Goal: Task Accomplishment & Management: Manage account settings

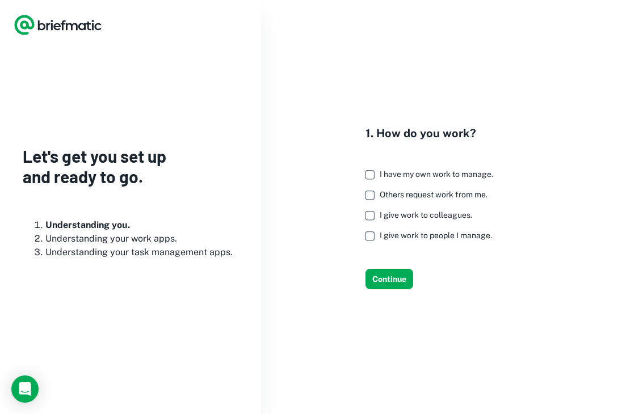
click at [430, 172] on span "I have my own work to manage." at bounding box center [437, 174] width 114 height 9
click at [399, 282] on button "Continue" at bounding box center [390, 279] width 48 height 20
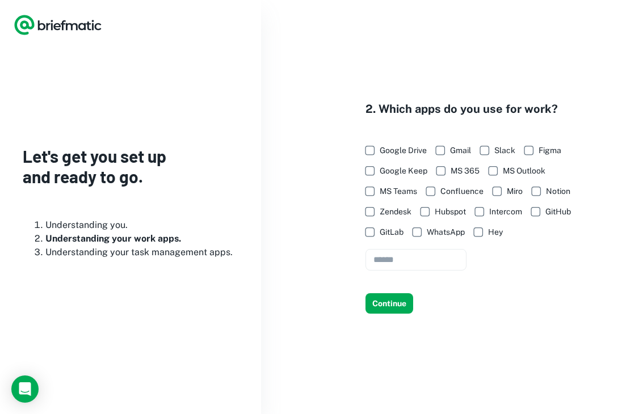
click at [404, 152] on span "Google Drive" at bounding box center [403, 150] width 47 height 12
click at [391, 312] on button "Continue" at bounding box center [390, 303] width 48 height 20
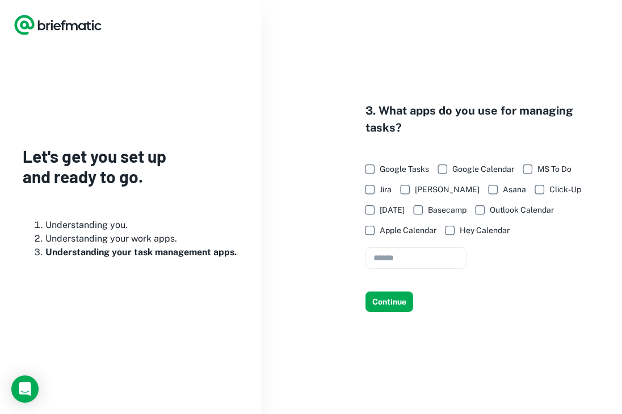
click at [401, 167] on span "Google Tasks" at bounding box center [404, 169] width 49 height 12
click at [392, 308] on button "Continue" at bounding box center [390, 302] width 48 height 20
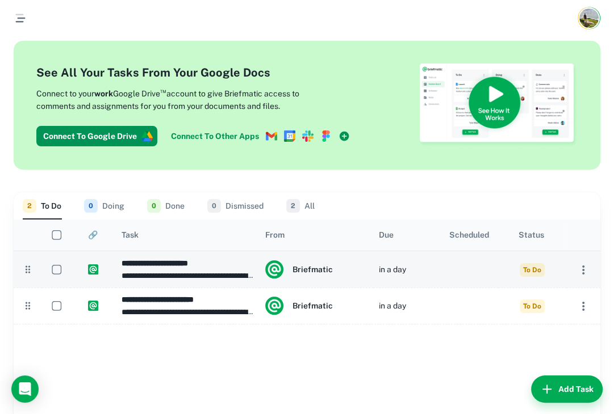
click at [200, 273] on p "**********" at bounding box center [187, 276] width 132 height 12
type input "**********"
type textarea "**********"
type input "**********"
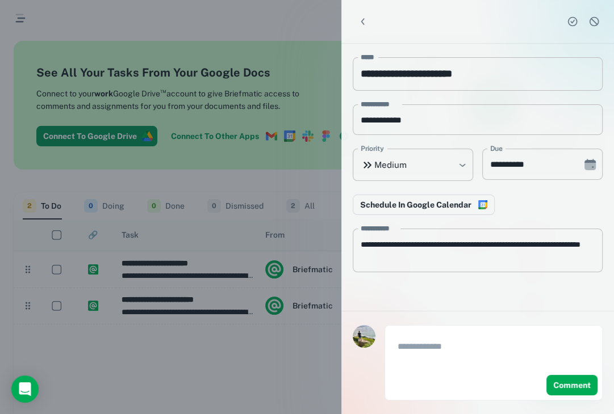
click at [185, 107] on div at bounding box center [307, 207] width 614 height 414
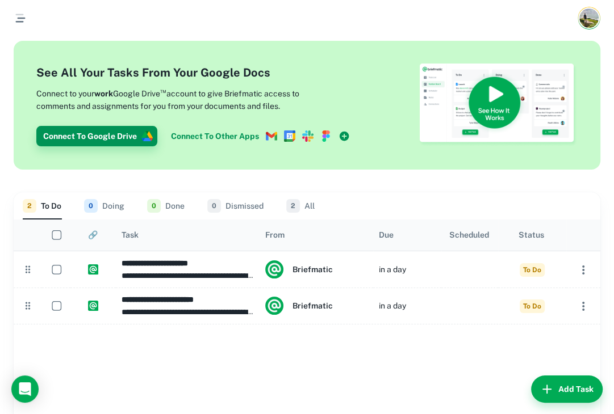
click at [127, 135] on button "Connect To Google Drive" at bounding box center [96, 136] width 121 height 20
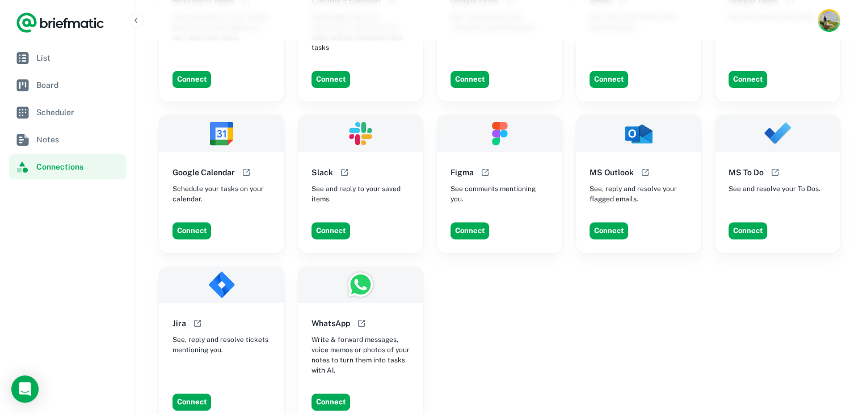
scroll to position [397, 0]
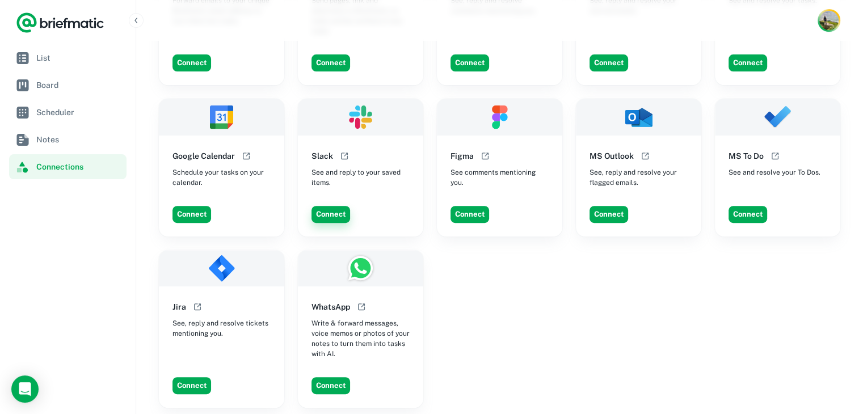
click at [340, 206] on button "Connect" at bounding box center [331, 214] width 39 height 17
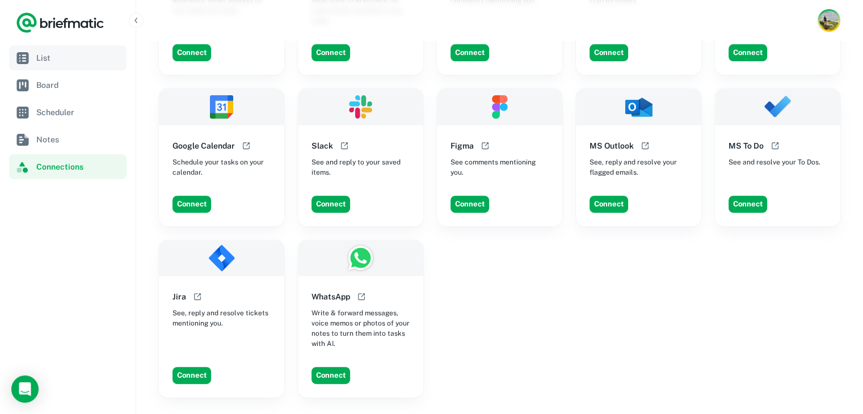
scroll to position [387, 0]
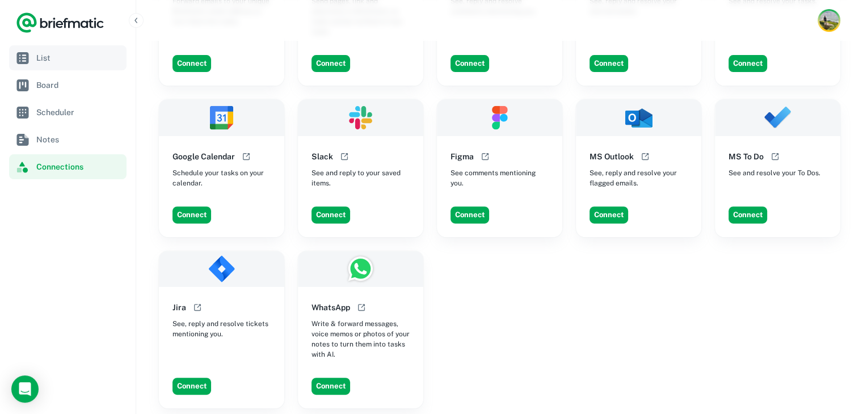
click at [106, 58] on span "List" at bounding box center [79, 58] width 86 height 12
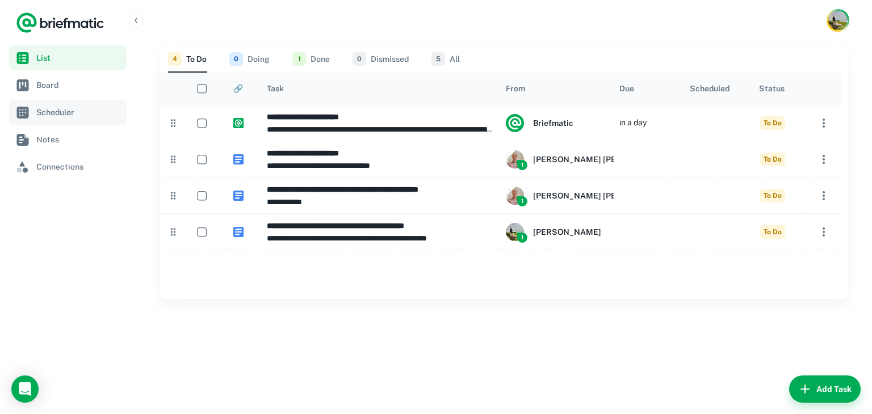
click at [79, 118] on span "Scheduler" at bounding box center [79, 112] width 86 height 12
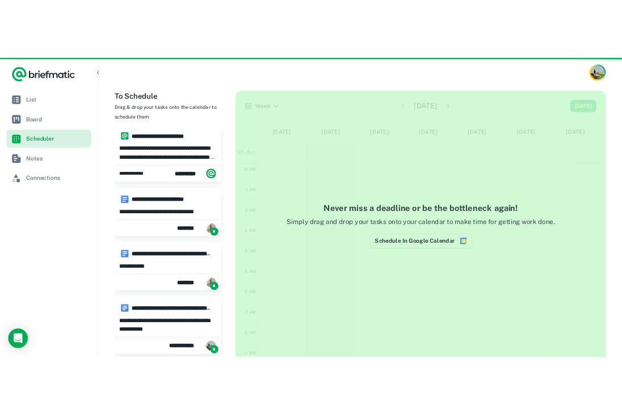
scroll to position [170, 0]
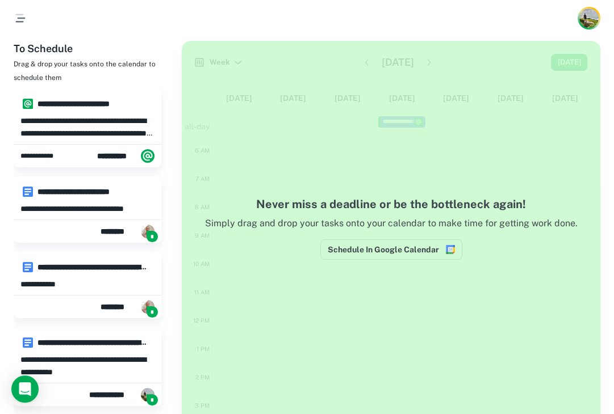
click at [24, 16] on icon "button" at bounding box center [21, 18] width 14 height 14
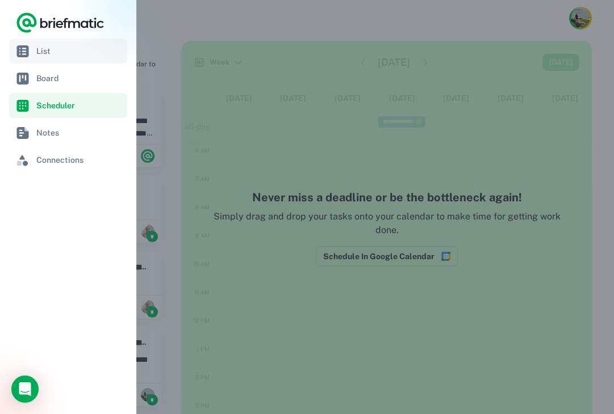
click at [60, 61] on link "List" at bounding box center [68, 51] width 118 height 25
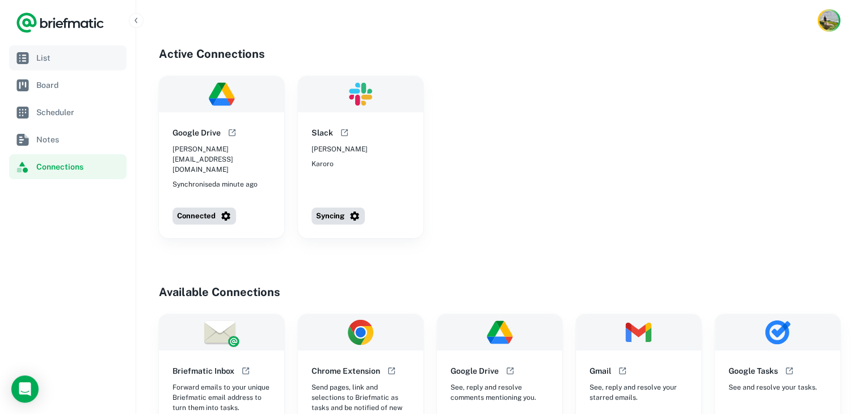
click at [57, 60] on span "List" at bounding box center [79, 58] width 86 height 12
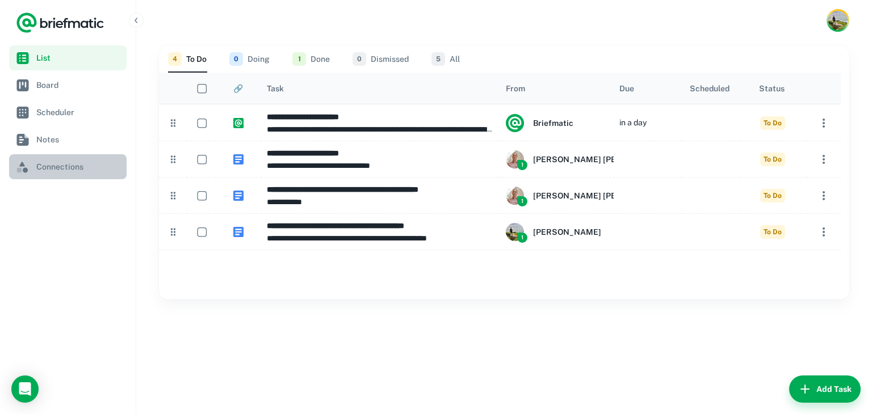
click at [56, 157] on link "Connections" at bounding box center [68, 166] width 118 height 25
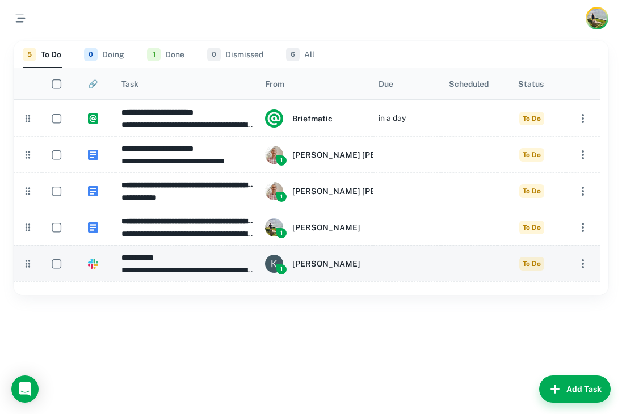
click at [153, 262] on h6 "**********" at bounding box center [187, 257] width 132 height 12
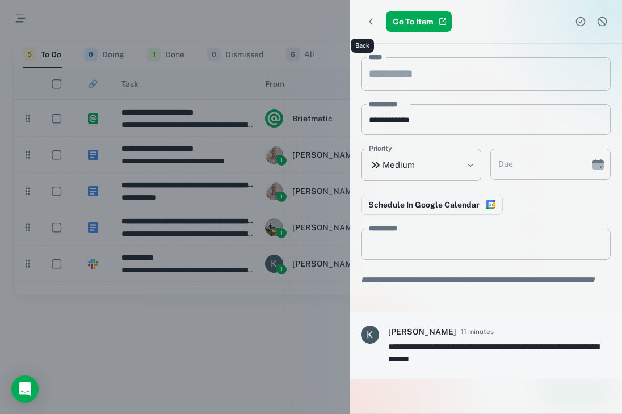
click at [367, 23] on icon "Back" at bounding box center [371, 21] width 11 height 11
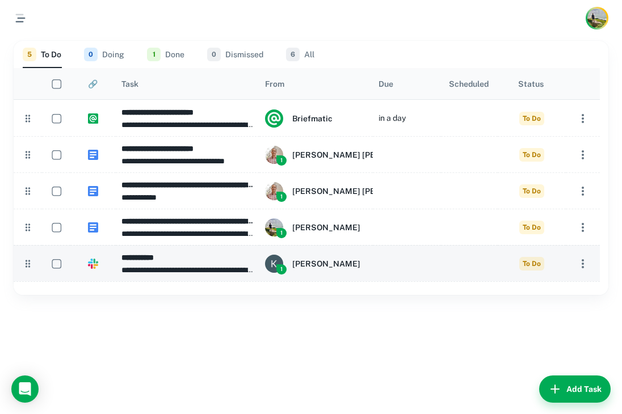
click at [376, 269] on div at bounding box center [407, 263] width 68 height 36
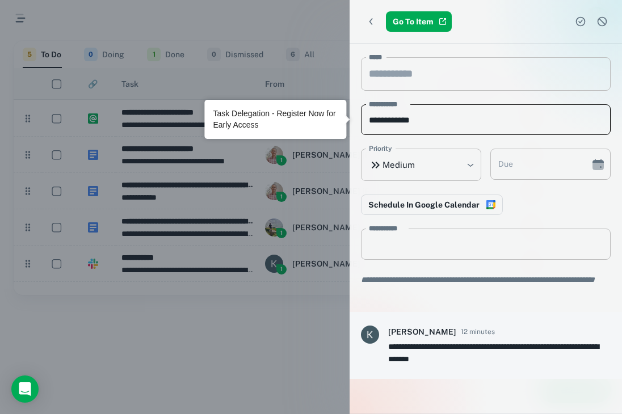
click at [402, 120] on input "**********" at bounding box center [486, 119] width 250 height 31
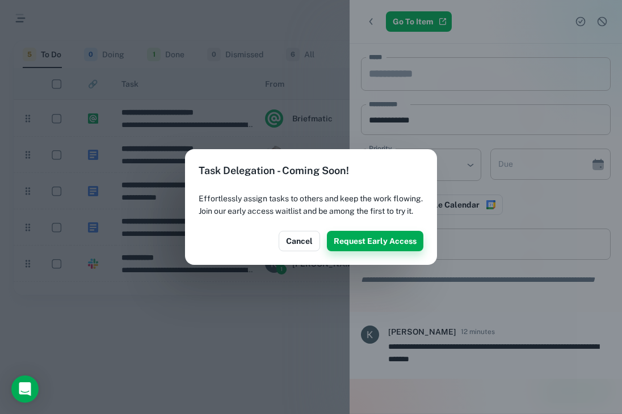
click at [380, 242] on button "Request Early Access" at bounding box center [375, 241] width 97 height 20
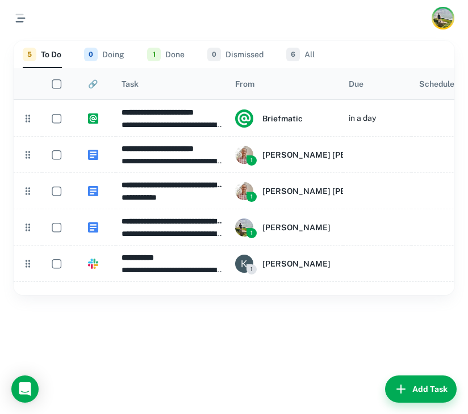
click at [322, 32] on div at bounding box center [234, 18] width 468 height 36
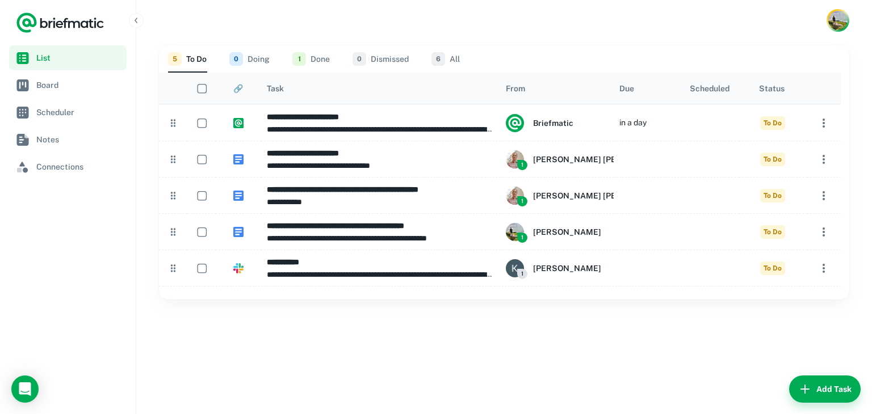
click at [317, 57] on button "1 Done" at bounding box center [310, 58] width 37 height 27
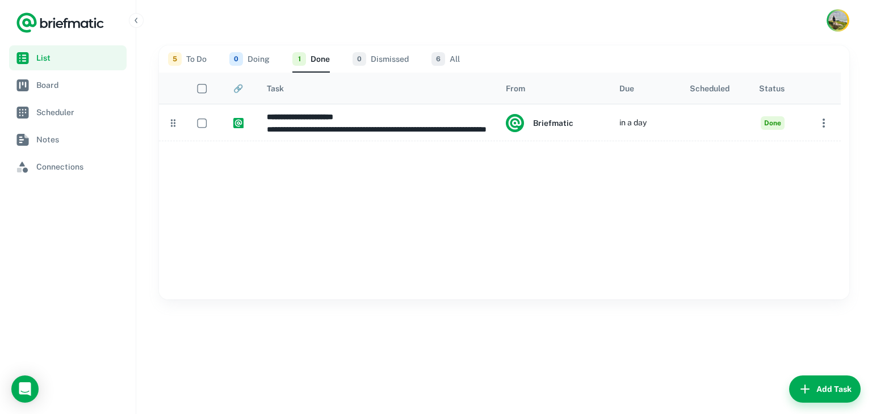
click at [622, 26] on div at bounding box center [504, 20] width 736 height 41
click at [622, 20] on img "Account button" at bounding box center [838, 21] width 20 height 20
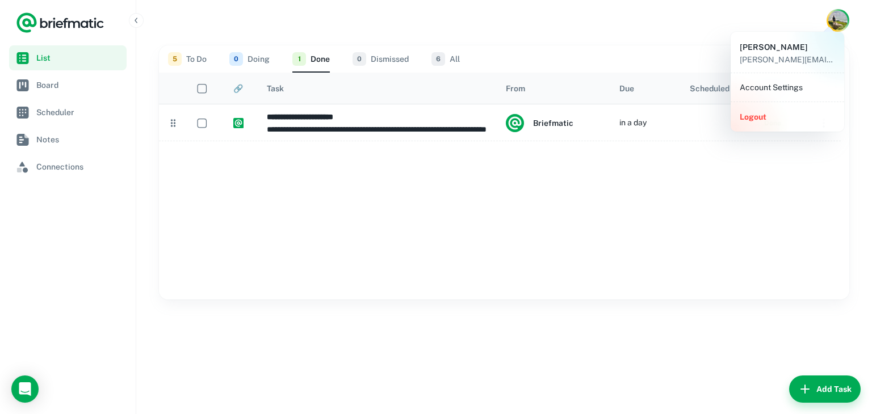
click at [622, 55] on p "[PERSON_NAME][EMAIL_ADDRESS][DOMAIN_NAME]" at bounding box center [787, 59] width 95 height 12
click at [622, 83] on li "Account Settings" at bounding box center [787, 87] width 104 height 19
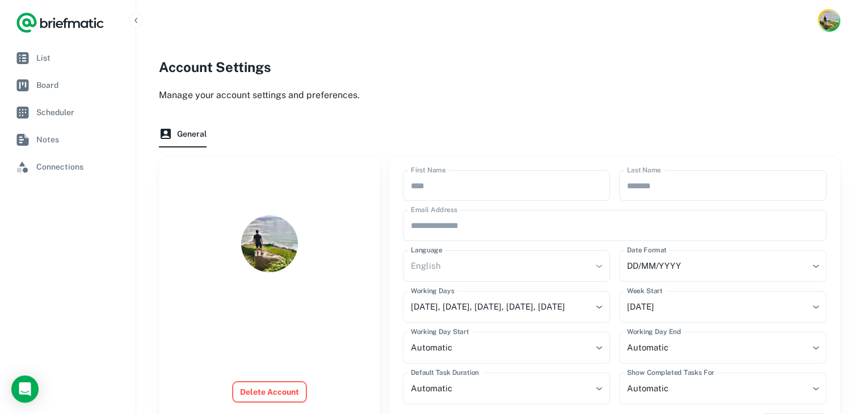
click at [260, 391] on button "Delete Account" at bounding box center [270, 392] width 74 height 20
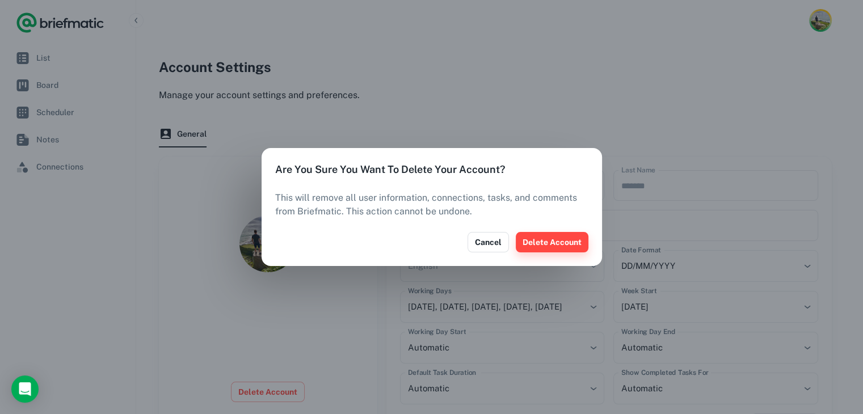
click at [548, 244] on button "Delete Account" at bounding box center [552, 242] width 73 height 20
